Goal: Task Accomplishment & Management: Use online tool/utility

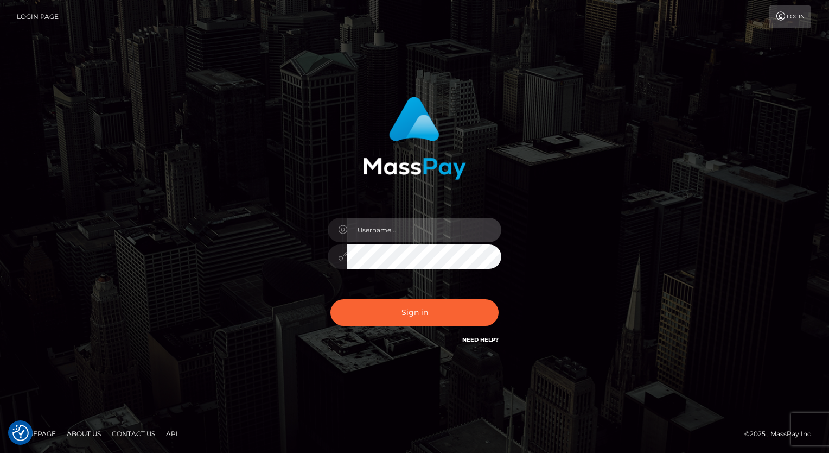
click at [436, 226] on input "text" at bounding box center [424, 230] width 154 height 24
type input "Arlene.luminaryplay"
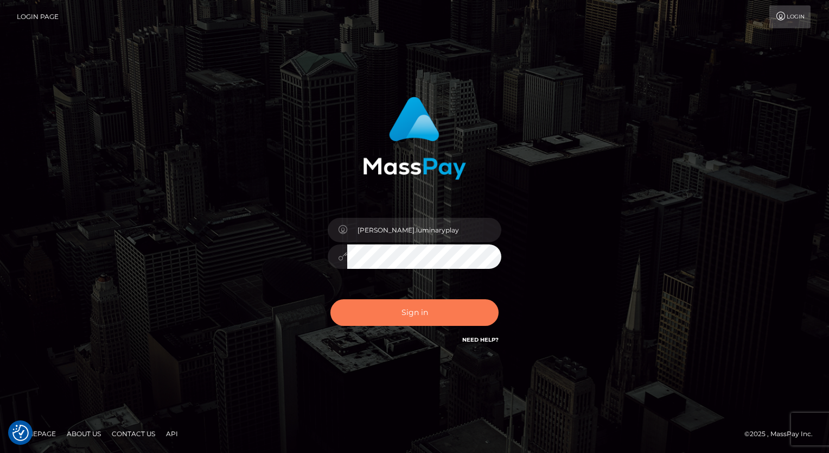
drag, startPoint x: 414, startPoint y: 314, endPoint x: 406, endPoint y: 306, distance: 11.5
click at [410, 311] on button "Sign in" at bounding box center [415, 312] width 168 height 27
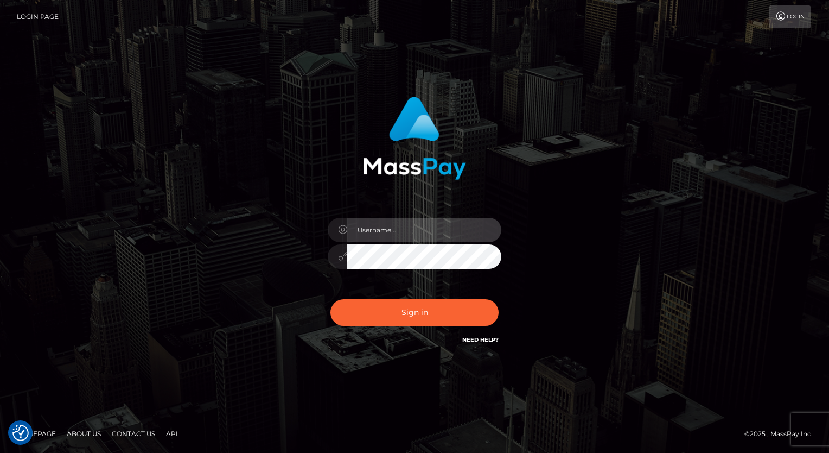
click at [392, 229] on input "text" at bounding box center [424, 230] width 154 height 24
type input "Arlene.luminaryplay"
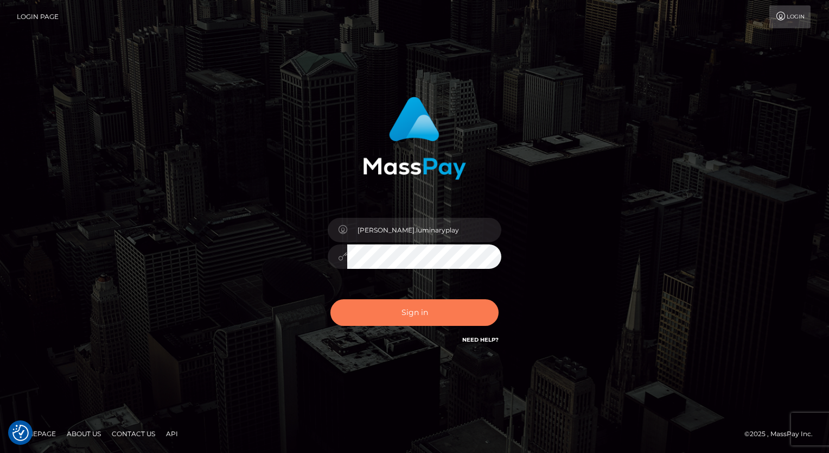
click at [442, 314] on button "Sign in" at bounding box center [415, 312] width 168 height 27
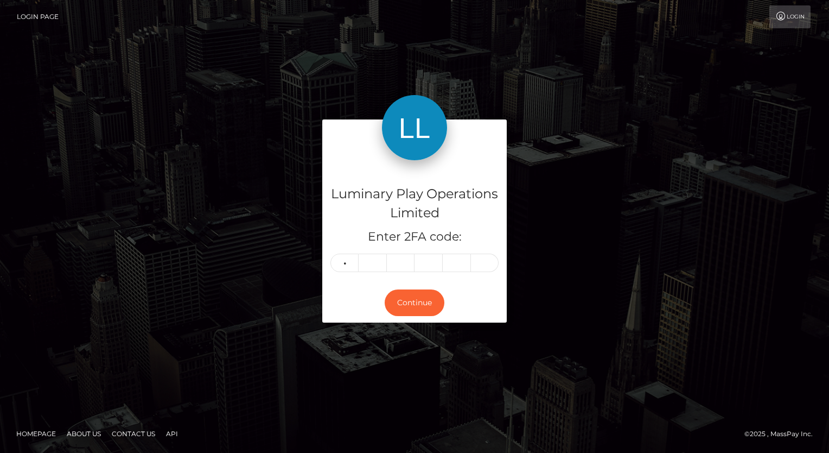
type input "3"
type input "1"
type input "6"
type input "9"
type input "2"
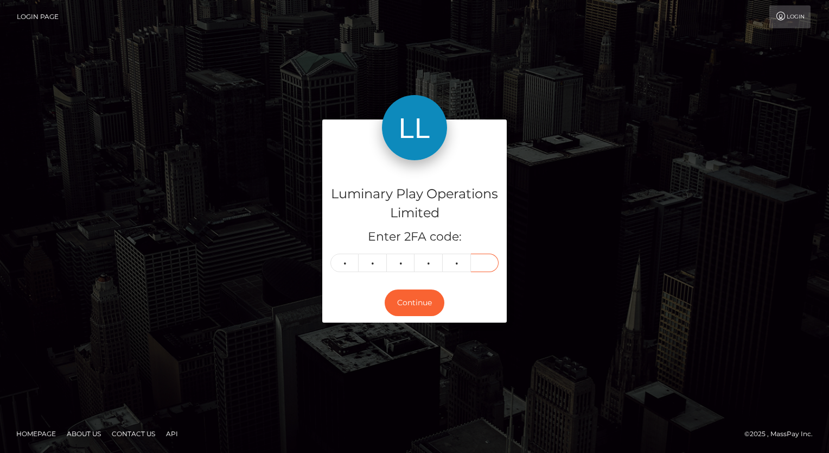
type input "6"
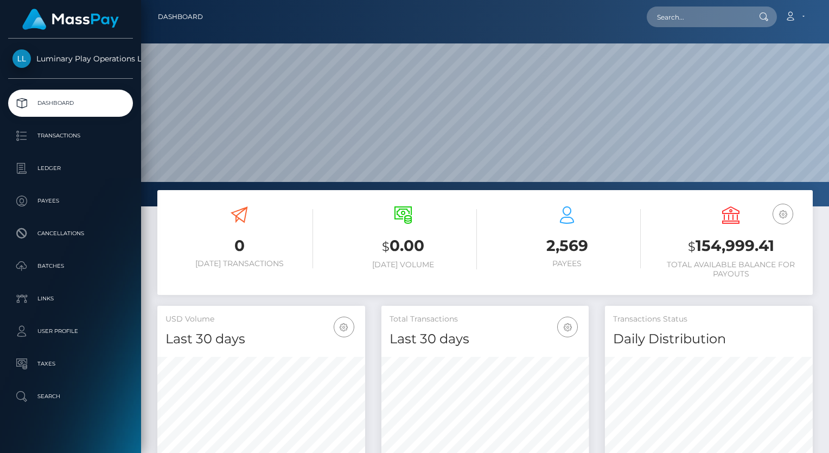
scroll to position [192, 208]
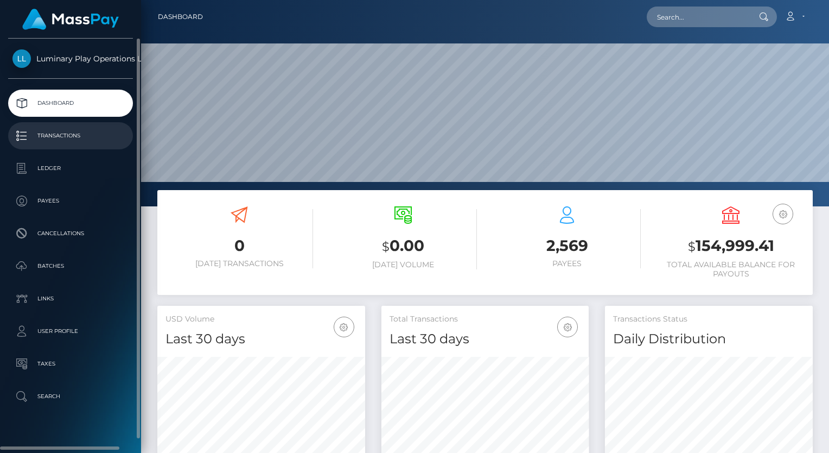
click at [74, 137] on p "Transactions" at bounding box center [70, 136] width 116 height 16
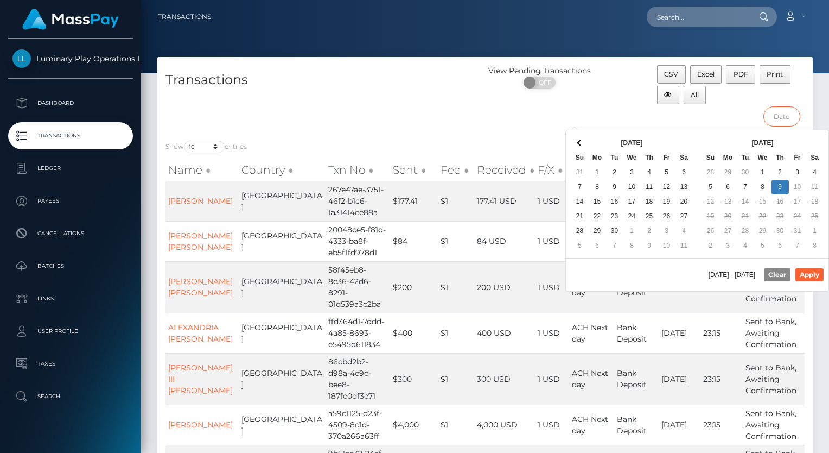
click at [790, 117] on input "text" at bounding box center [782, 116] width 37 height 20
click at [813, 273] on button "Apply" at bounding box center [810, 274] width 28 height 13
type input "09/27/2025 - 10/09/2025"
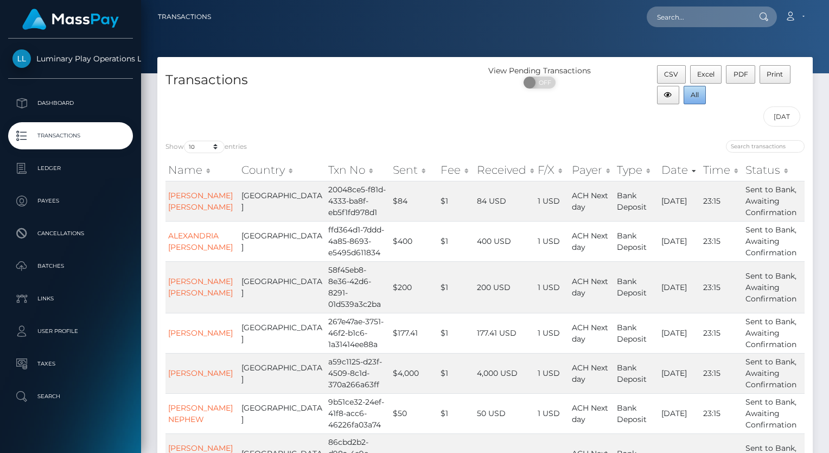
click at [695, 97] on span "All" at bounding box center [695, 95] width 8 height 8
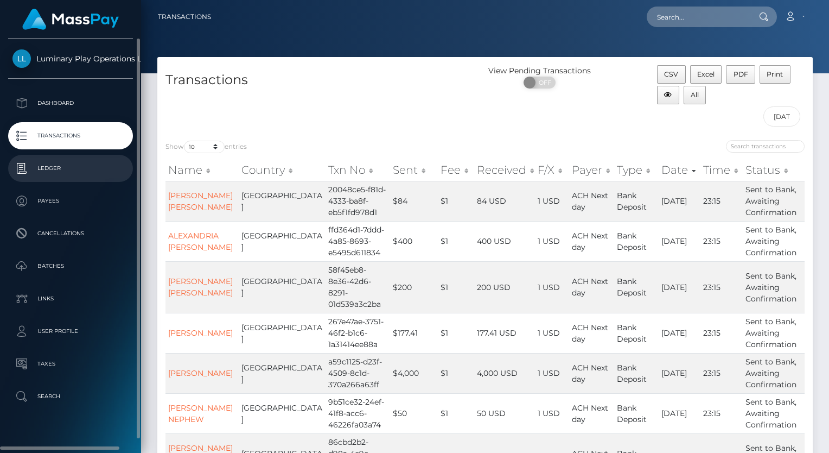
click at [52, 170] on p "Ledger" at bounding box center [70, 168] width 116 height 16
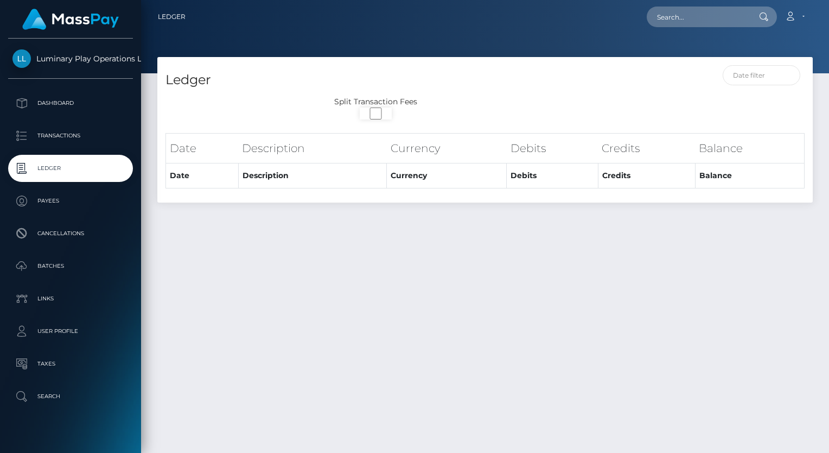
select select
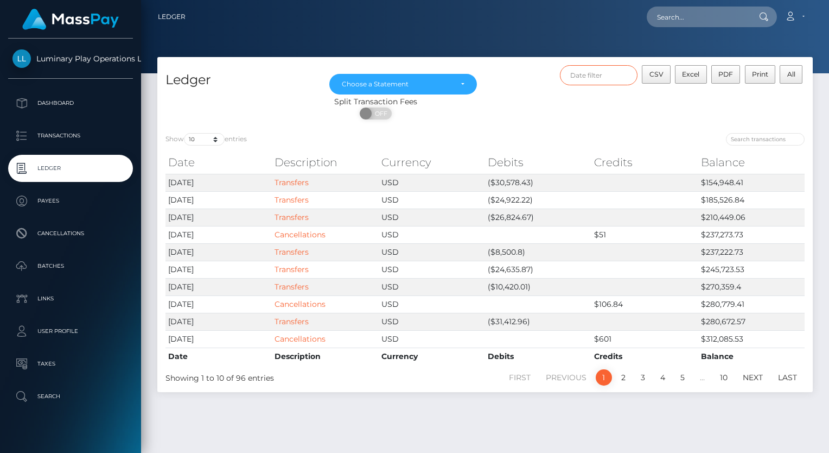
click at [605, 74] on input "text" at bounding box center [599, 75] width 78 height 20
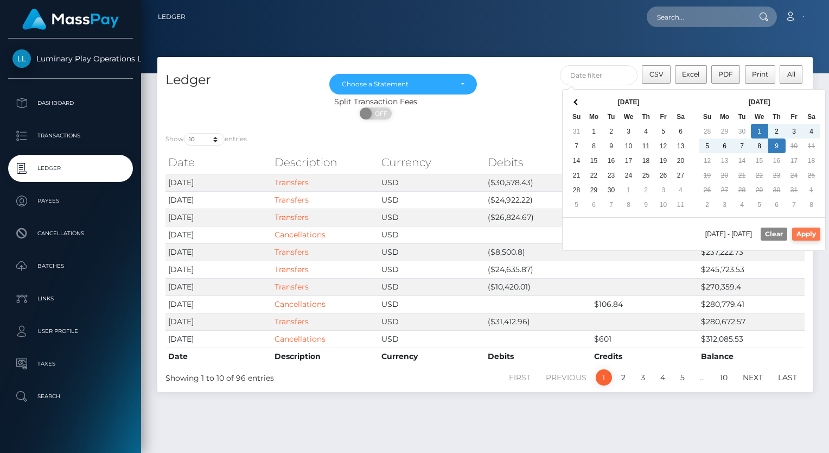
click at [805, 233] on button "Apply" at bounding box center [806, 233] width 28 height 13
type input "[DATE] - [DATE]"
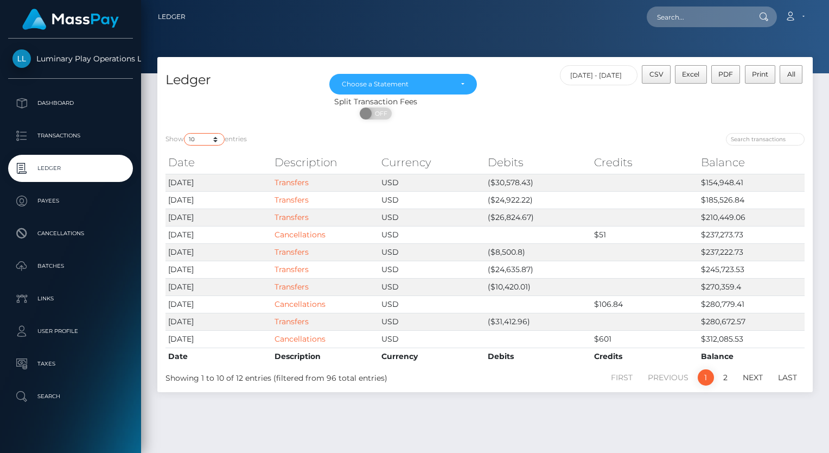
drag, startPoint x: 201, startPoint y: 139, endPoint x: 201, endPoint y: 146, distance: 6.5
click at [201, 139] on select "10 25 50 100 250" at bounding box center [204, 139] width 41 height 12
select select "50"
click at [185, 134] on select "10 25 50 100 250" at bounding box center [204, 139] width 41 height 12
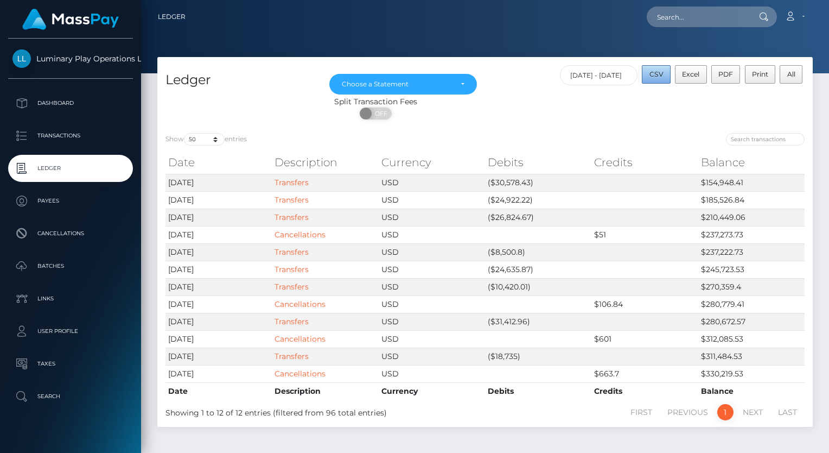
click at [659, 73] on span "CSV" at bounding box center [657, 74] width 14 height 8
click at [458, 81] on div "Choose a Statement" at bounding box center [403, 84] width 123 height 9
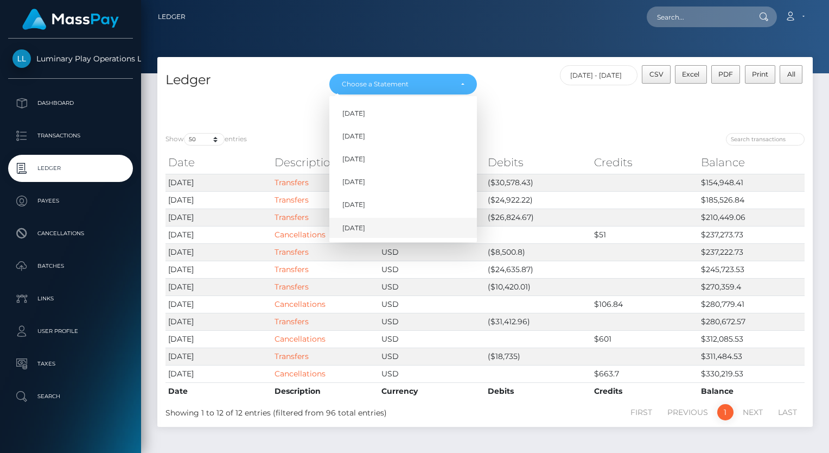
click at [360, 227] on span "[DATE]" at bounding box center [354, 228] width 23 height 10
select select "[DATE]"
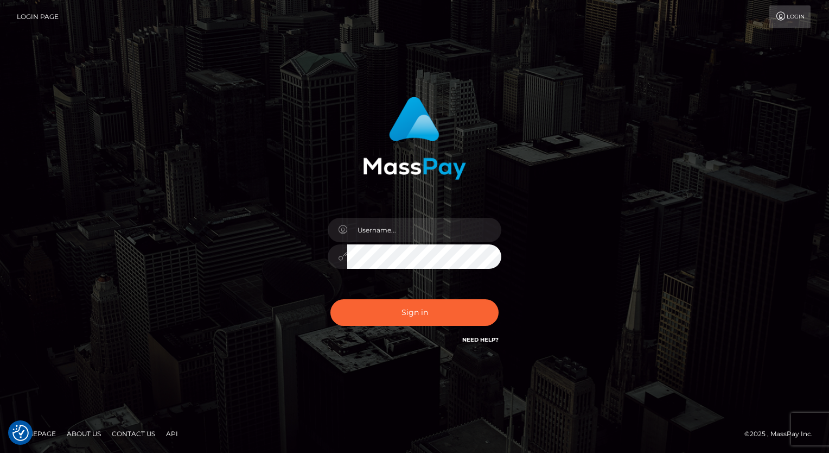
drag, startPoint x: 417, startPoint y: 213, endPoint x: 416, endPoint y: 231, distance: 17.9
click at [416, 220] on div at bounding box center [415, 251] width 190 height 83
click at [417, 231] on input "text" at bounding box center [424, 230] width 154 height 24
type input "Arlene.luminaryplay"
